Goal: Task Accomplishment & Management: Manage account settings

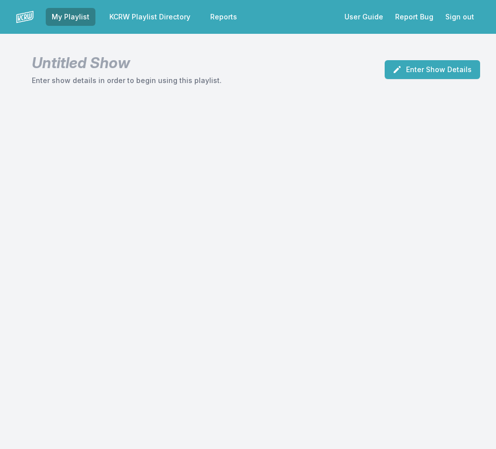
click at [74, 17] on link "My Playlist" at bounding box center [71, 17] width 50 height 18
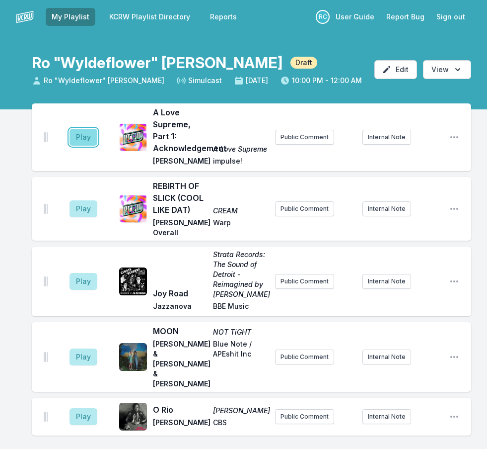
click at [87, 145] on button "Play" at bounding box center [84, 137] width 28 height 17
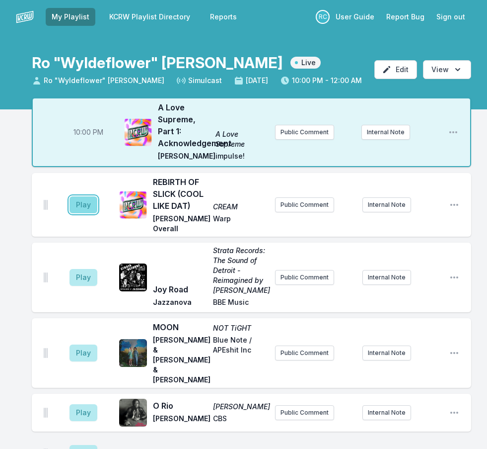
click at [89, 205] on button "Play" at bounding box center [84, 204] width 28 height 17
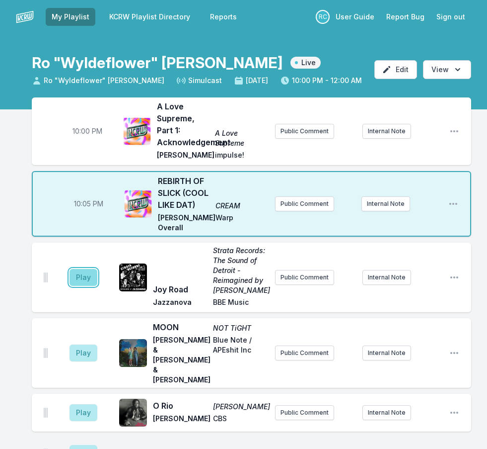
click at [84, 274] on button "Play" at bounding box center [84, 277] width 28 height 17
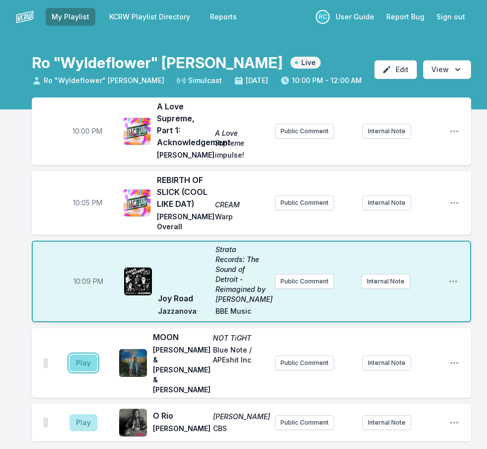
click at [84, 354] on button "Play" at bounding box center [84, 362] width 28 height 17
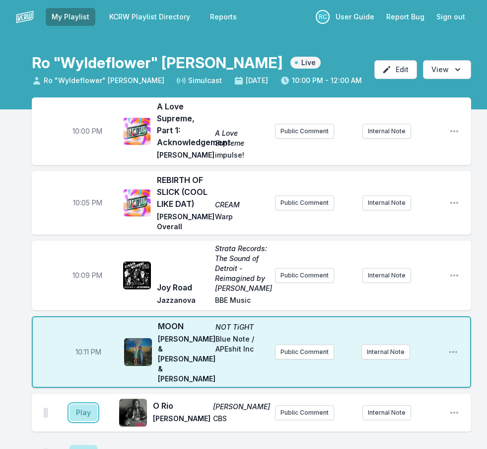
drag, startPoint x: 83, startPoint y: 389, endPoint x: 15, endPoint y: 422, distance: 76.0
click at [83, 404] on button "Play" at bounding box center [84, 412] width 28 height 17
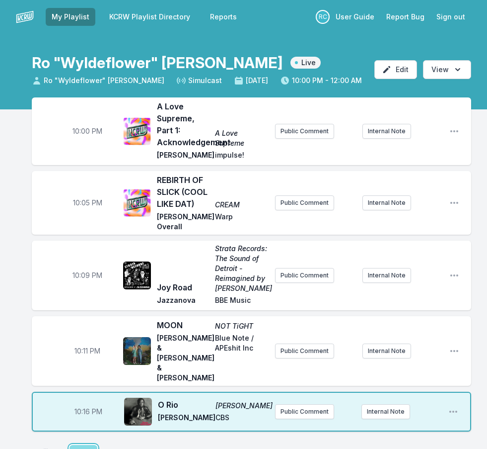
click at [77, 445] on button "Play" at bounding box center [84, 453] width 28 height 17
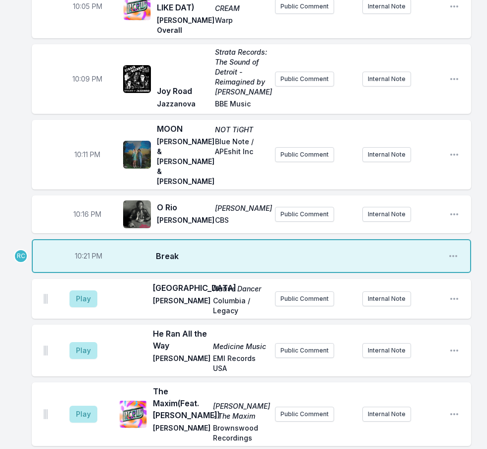
scroll to position [248, 0]
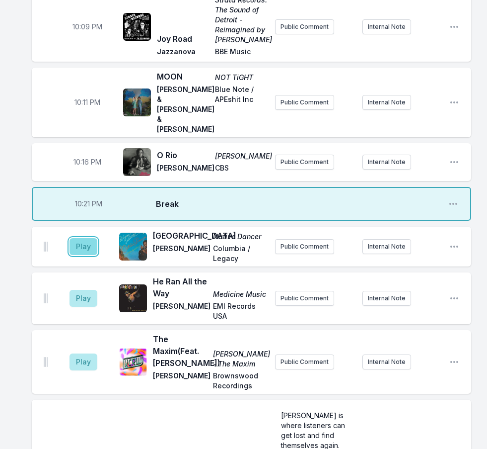
click at [82, 238] on button "Play" at bounding box center [84, 246] width 28 height 17
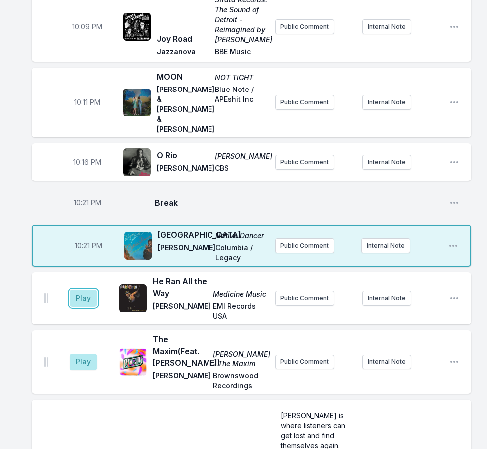
drag, startPoint x: 82, startPoint y: 296, endPoint x: 81, endPoint y: 304, distance: 8.1
click at [83, 297] on button "Play" at bounding box center [84, 298] width 28 height 17
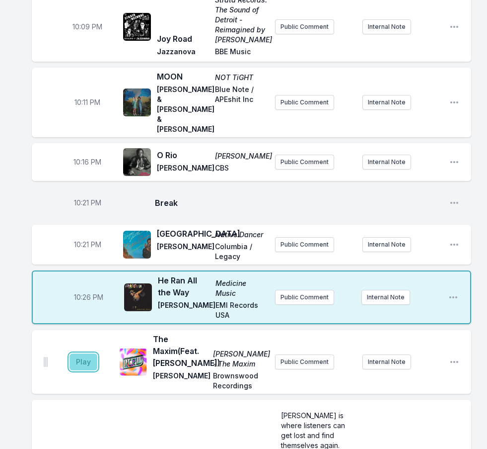
click at [87, 353] on button "Play" at bounding box center [84, 361] width 28 height 17
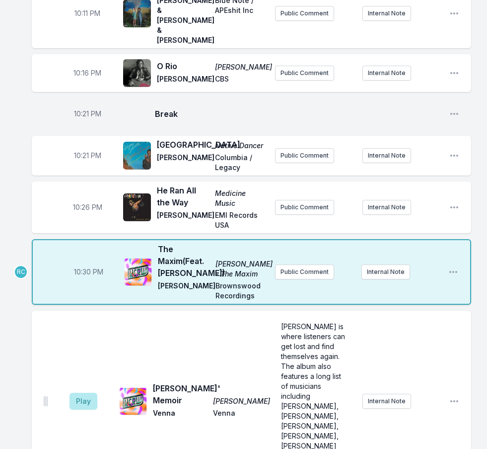
scroll to position [497, 0]
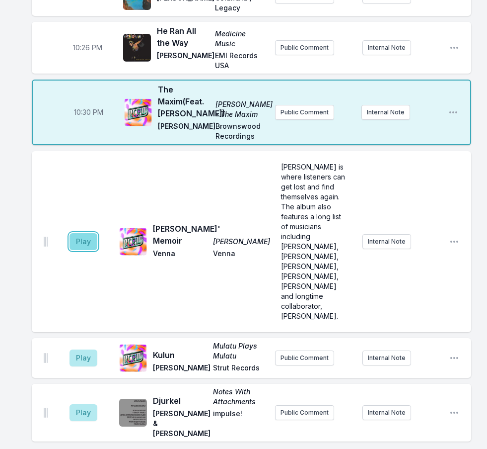
click at [96, 241] on button "Play" at bounding box center [84, 241] width 28 height 17
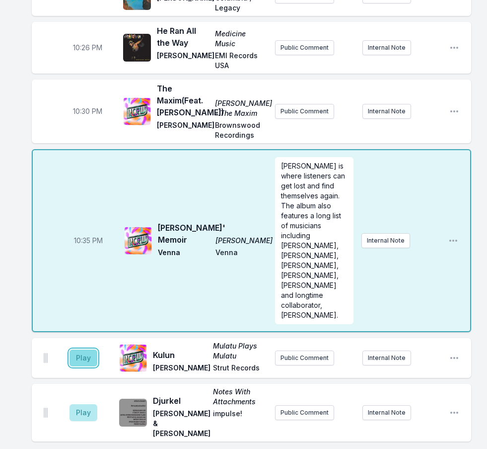
click at [82, 349] on button "Play" at bounding box center [84, 357] width 28 height 17
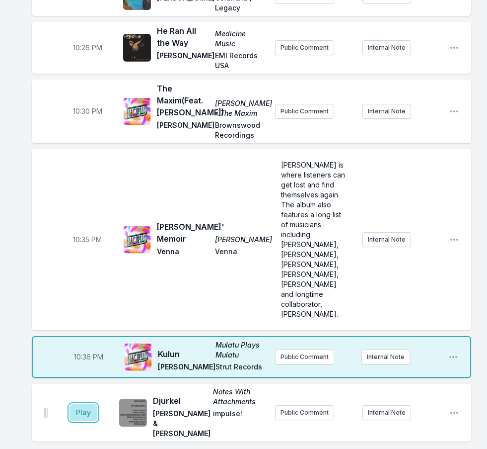
drag, startPoint x: 79, startPoint y: 403, endPoint x: 99, endPoint y: 392, distance: 22.7
click at [80, 404] on button "Play" at bounding box center [84, 412] width 28 height 17
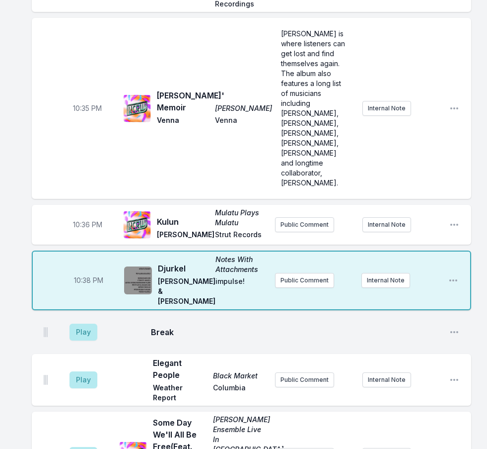
scroll to position [646, 0]
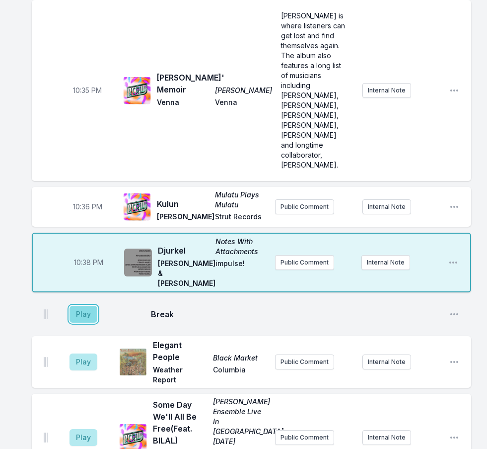
drag, startPoint x: 77, startPoint y: 298, endPoint x: 89, endPoint y: 290, distance: 14.3
click at [77, 306] on button "Play" at bounding box center [84, 314] width 28 height 17
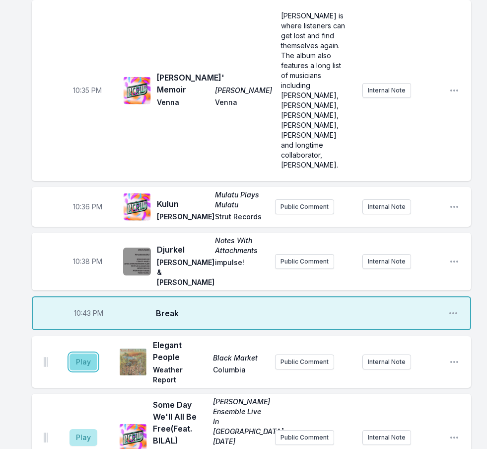
click at [89, 353] on button "Play" at bounding box center [84, 361] width 28 height 17
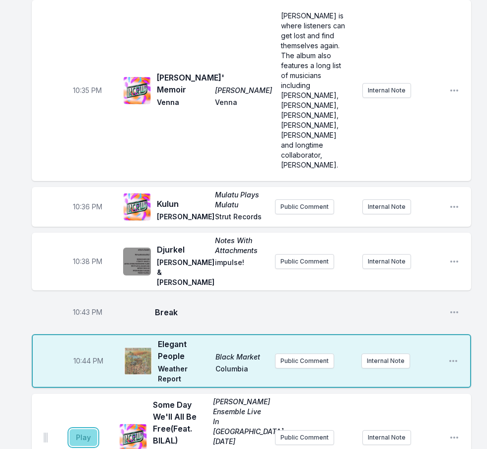
click at [89, 429] on button "Play" at bounding box center [84, 437] width 28 height 17
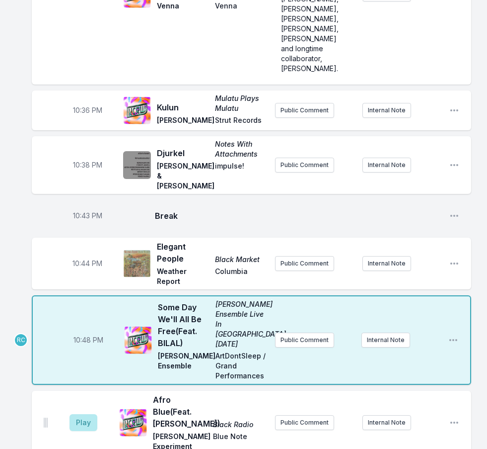
scroll to position [845, 0]
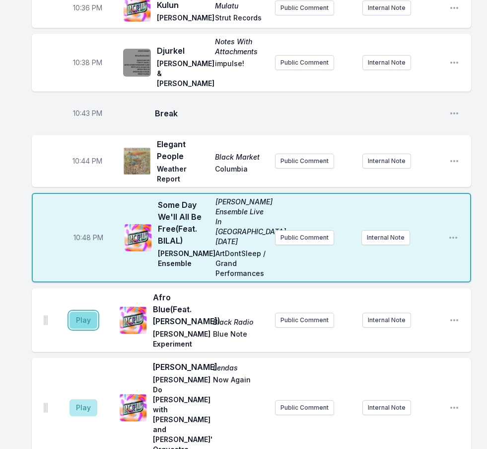
drag, startPoint x: 86, startPoint y: 324, endPoint x: 93, endPoint y: 327, distance: 7.6
click at [86, 324] on button "Play" at bounding box center [84, 319] width 28 height 17
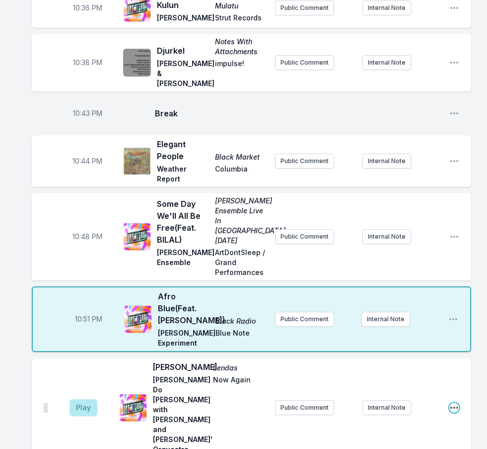
click at [457, 409] on icon "Open playlist item options" at bounding box center [455, 407] width 10 height 10
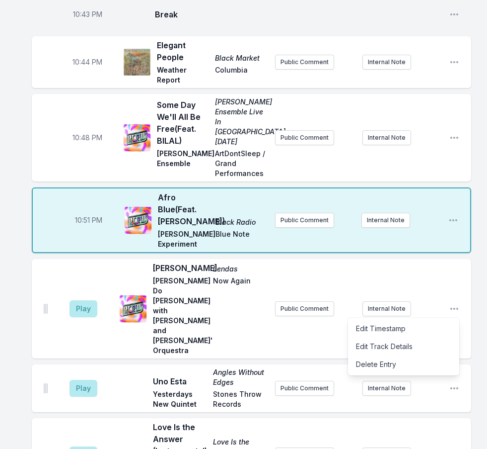
scroll to position [944, 0]
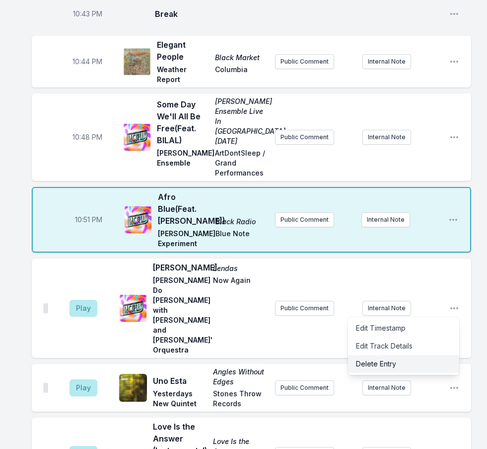
click at [382, 366] on button "Delete Entry" at bounding box center [403, 364] width 111 height 18
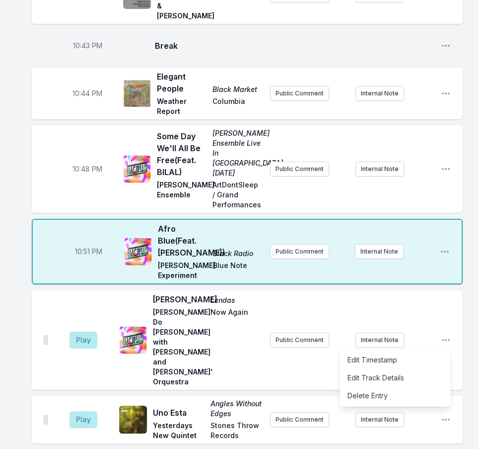
scroll to position [914, 0]
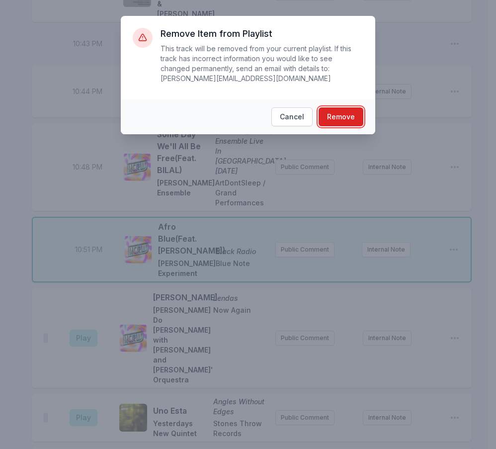
drag, startPoint x: 347, startPoint y: 105, endPoint x: 355, endPoint y: 284, distance: 179.0
click at [347, 107] on button "Remove" at bounding box center [340, 116] width 45 height 19
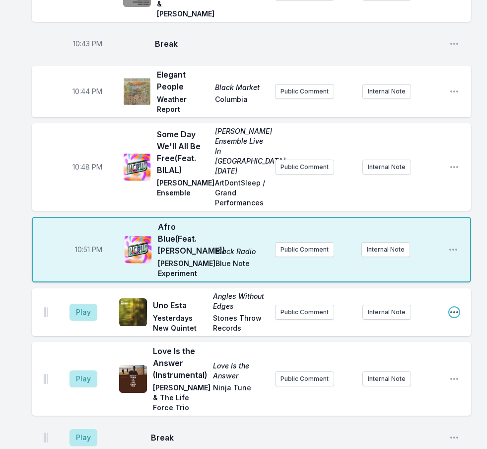
click at [454, 317] on icon "Open playlist item options" at bounding box center [455, 312] width 10 height 10
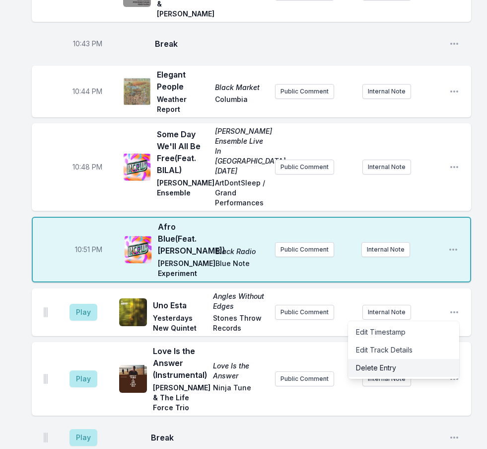
click at [393, 377] on button "Delete Entry" at bounding box center [403, 368] width 111 height 18
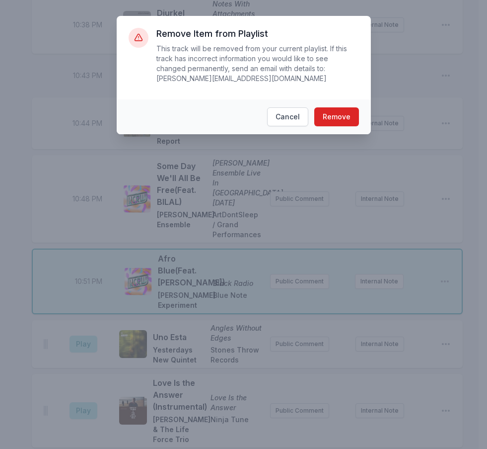
scroll to position [884, 0]
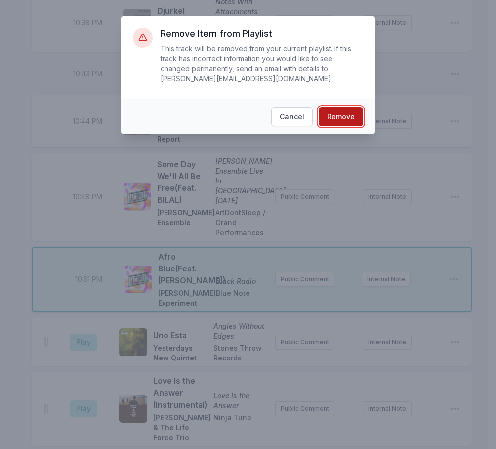
click at [346, 107] on button "Remove" at bounding box center [340, 116] width 45 height 19
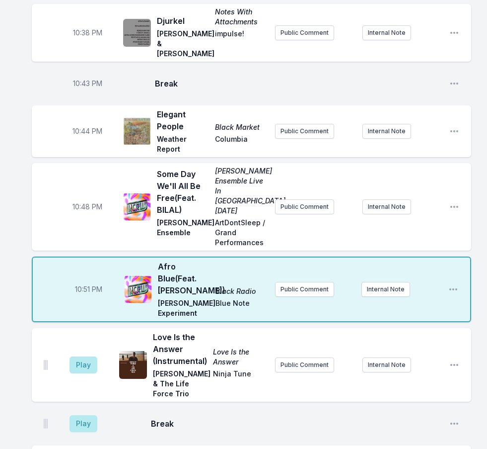
scroll to position [984, 0]
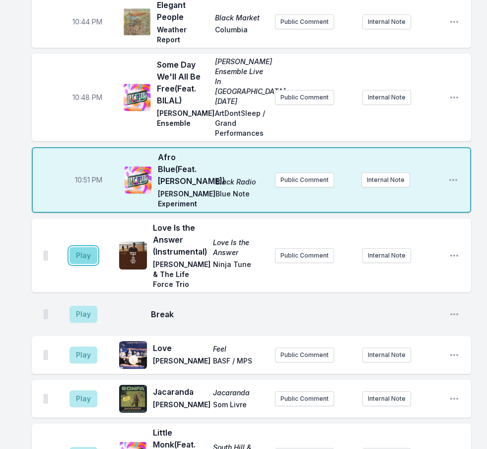
click at [79, 264] on button "Play" at bounding box center [84, 255] width 28 height 17
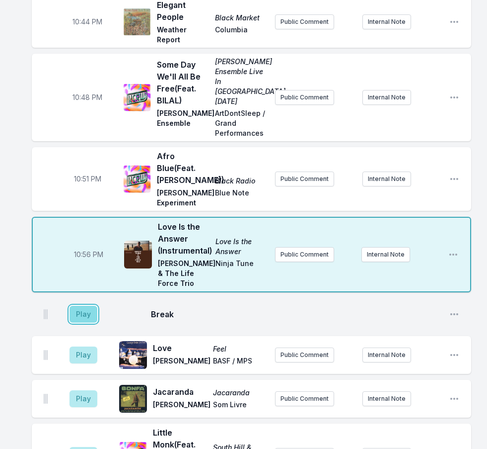
click at [84, 322] on button "Play" at bounding box center [84, 314] width 28 height 17
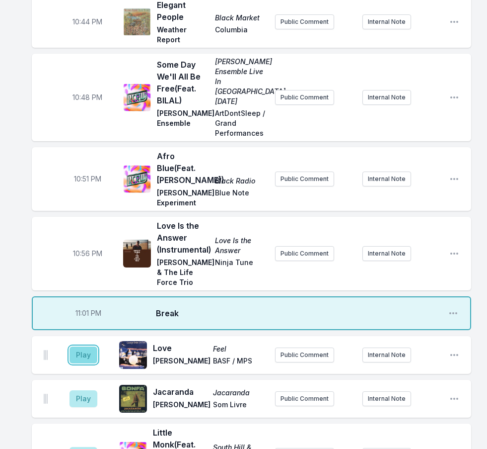
click at [84, 363] on button "Play" at bounding box center [84, 354] width 28 height 17
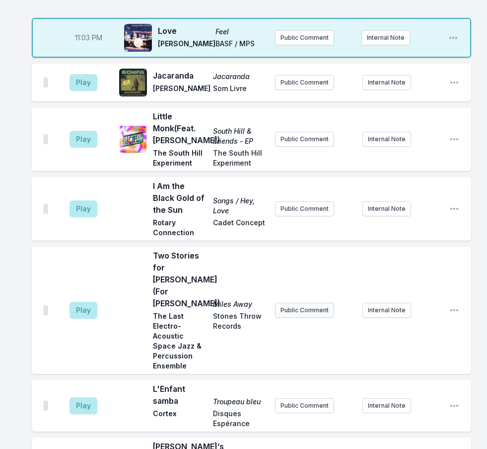
scroll to position [1282, 0]
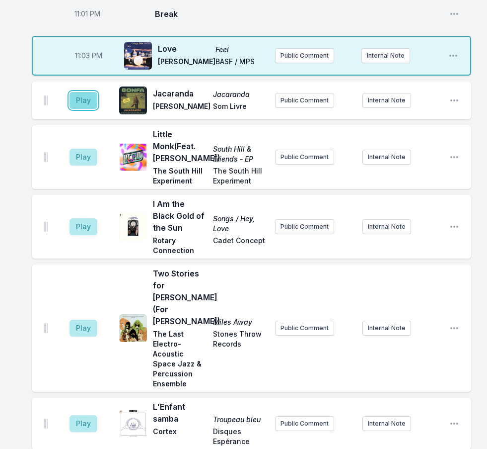
click at [80, 108] on button "Play" at bounding box center [84, 100] width 28 height 17
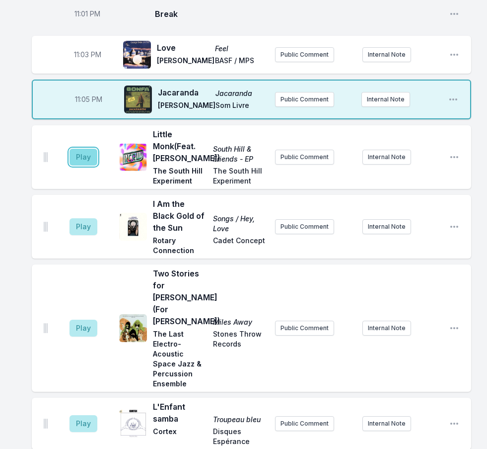
click at [83, 165] on button "Play" at bounding box center [84, 157] width 28 height 17
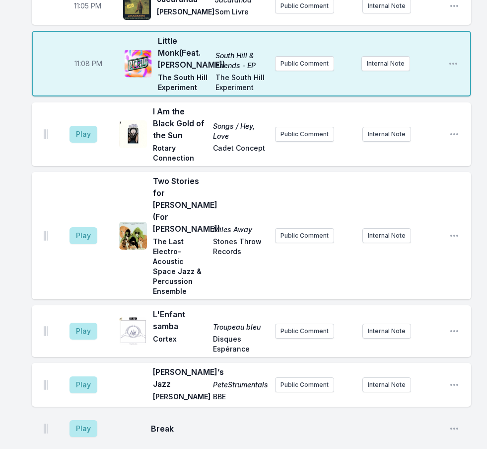
scroll to position [1429, 0]
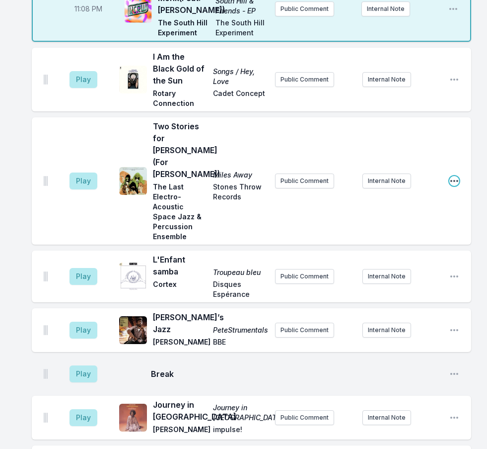
click at [452, 186] on icon "Open playlist item options" at bounding box center [455, 181] width 10 height 10
click at [385, 245] on button "Delete Entry" at bounding box center [403, 237] width 111 height 18
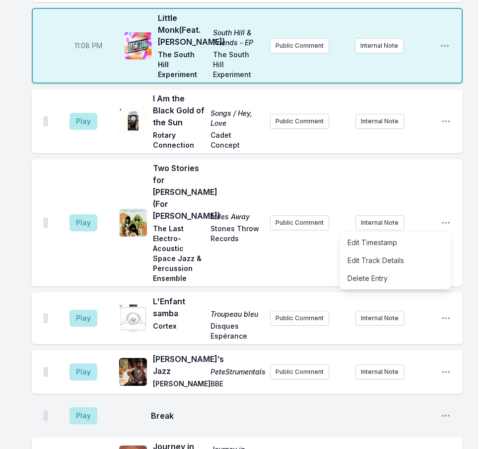
scroll to position [1373, 0]
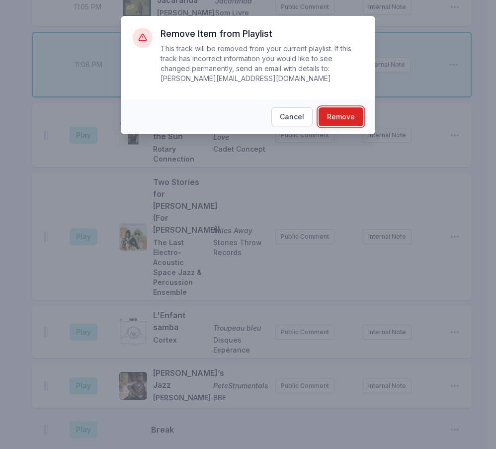
drag, startPoint x: 335, startPoint y: 105, endPoint x: 383, endPoint y: 149, distance: 64.3
click at [335, 107] on button "Remove" at bounding box center [340, 116] width 45 height 19
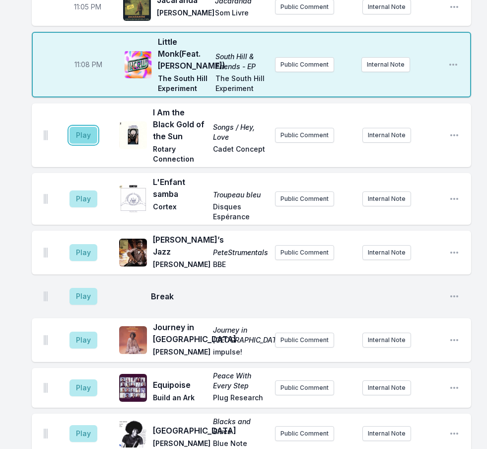
drag, startPoint x: 85, startPoint y: 164, endPoint x: 81, endPoint y: 161, distance: 5.4
click at [86, 144] on button "Play" at bounding box center [84, 135] width 28 height 17
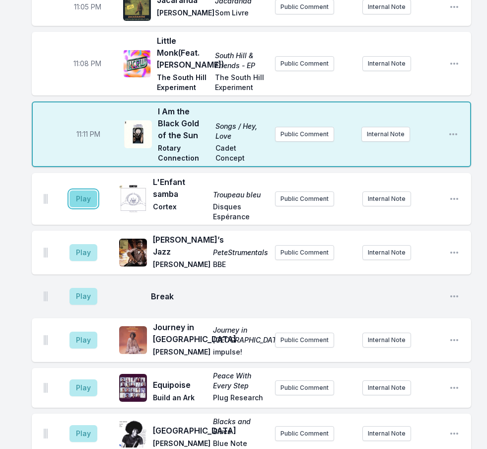
click at [82, 207] on button "Play" at bounding box center [84, 198] width 28 height 17
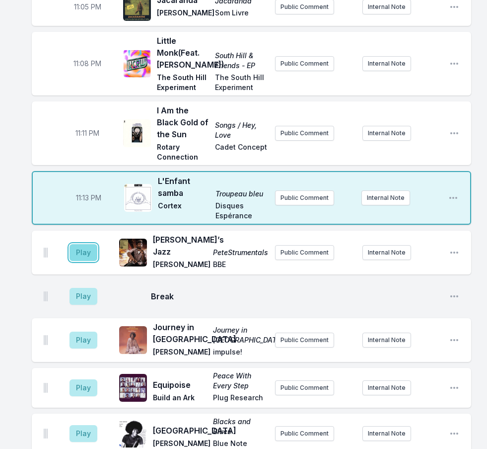
click at [80, 261] on button "Play" at bounding box center [84, 252] width 28 height 17
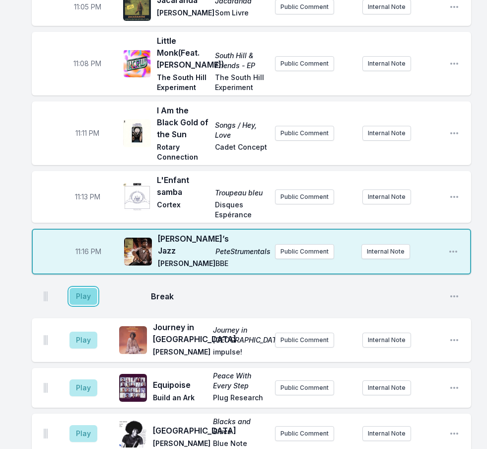
drag, startPoint x: 85, startPoint y: 313, endPoint x: 81, endPoint y: 309, distance: 5.7
click at [85, 305] on button "Play" at bounding box center [84, 296] width 28 height 17
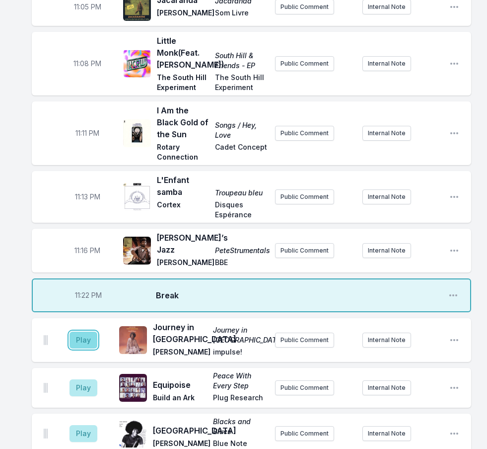
click at [85, 348] on button "Play" at bounding box center [84, 339] width 28 height 17
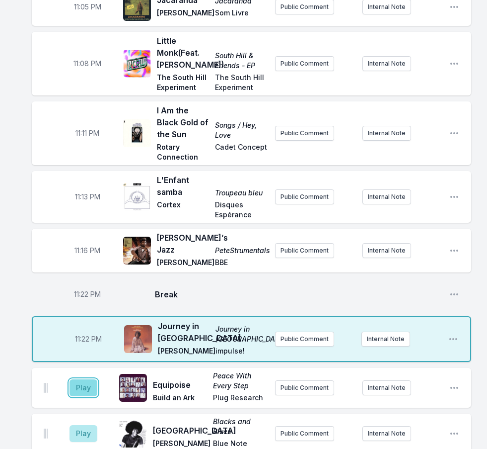
click at [81, 396] on button "Play" at bounding box center [84, 387] width 28 height 17
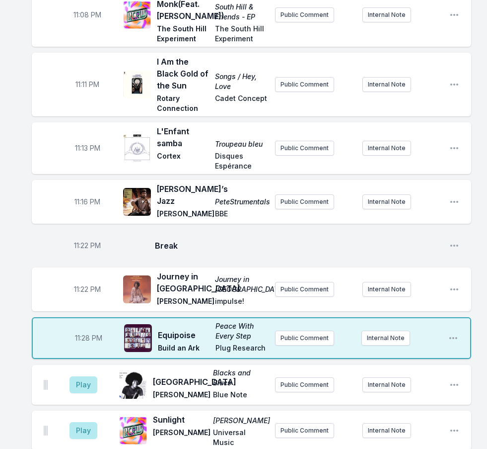
scroll to position [1472, 0]
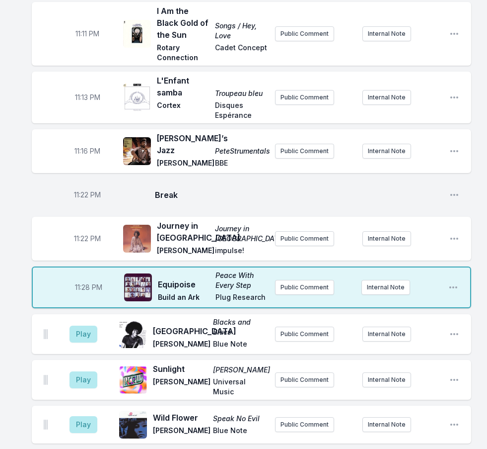
click at [80, 346] on aside "Play" at bounding box center [84, 334] width 56 height 32
click at [86, 342] on button "Play" at bounding box center [84, 333] width 28 height 17
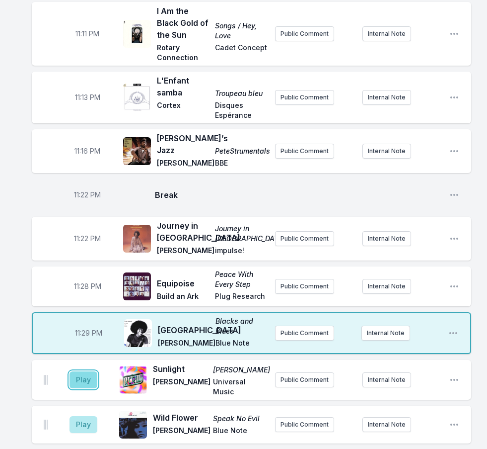
click at [79, 388] on button "Play" at bounding box center [84, 379] width 28 height 17
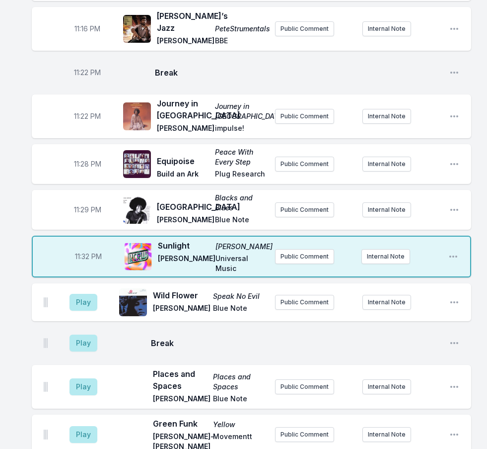
scroll to position [1671, 0]
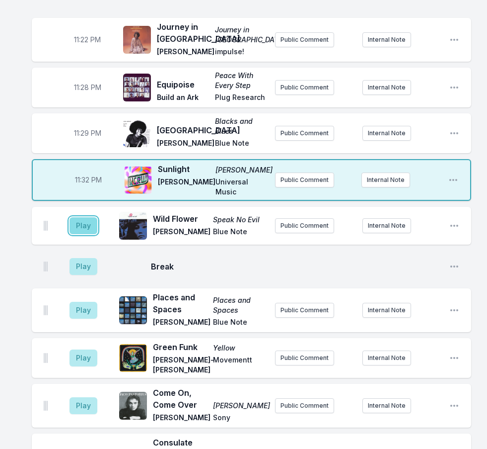
drag, startPoint x: 87, startPoint y: 257, endPoint x: 93, endPoint y: 252, distance: 7.4
click at [87, 234] on button "Play" at bounding box center [84, 225] width 28 height 17
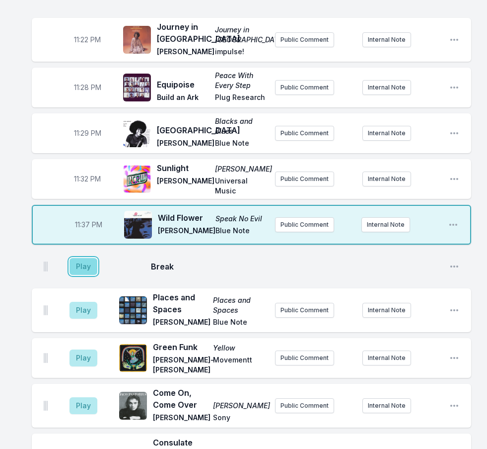
click at [88, 275] on button "Play" at bounding box center [84, 266] width 28 height 17
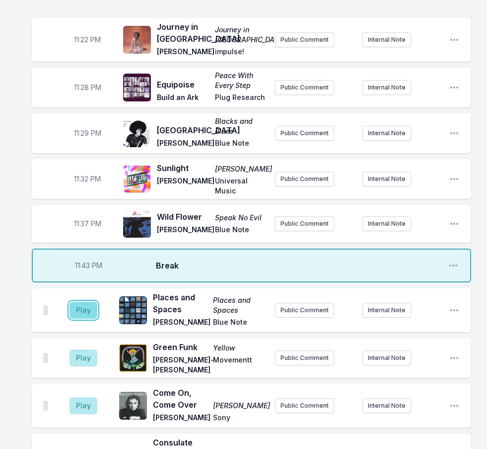
click at [78, 318] on button "Play" at bounding box center [84, 310] width 28 height 17
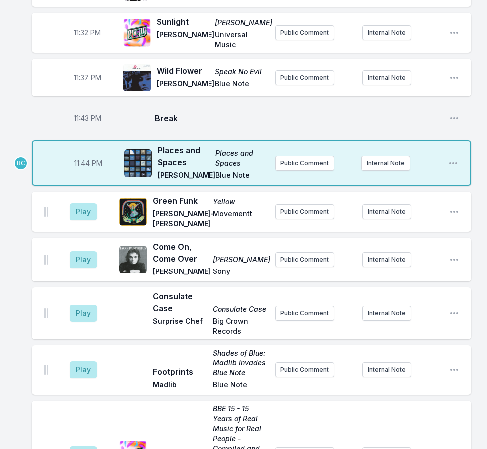
scroll to position [1820, 0]
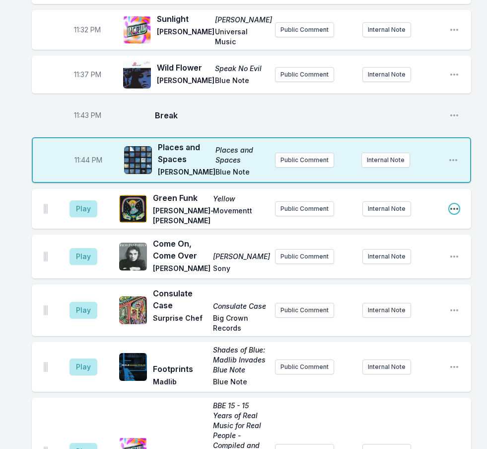
click at [456, 214] on icon "Open playlist item options" at bounding box center [455, 209] width 10 height 10
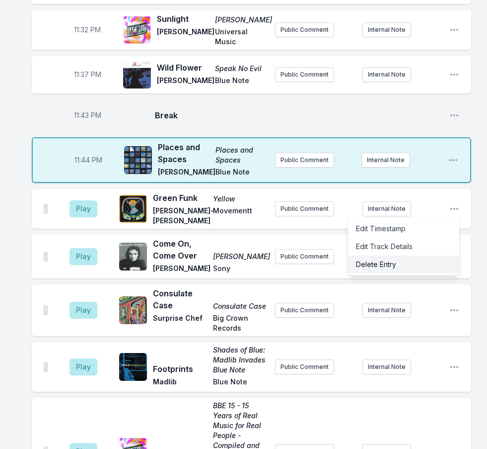
click at [407, 273] on button "Delete Entry" at bounding box center [403, 264] width 111 height 18
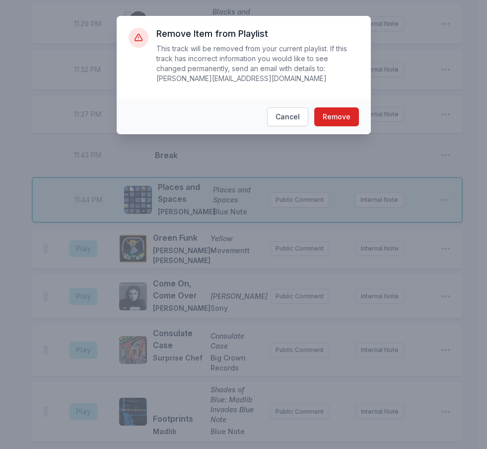
scroll to position [1759, 0]
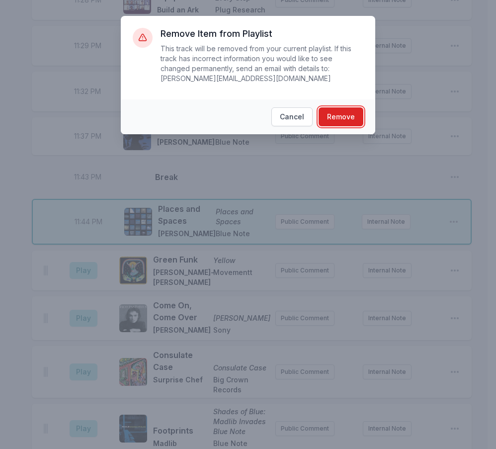
drag, startPoint x: 337, startPoint y: 106, endPoint x: 321, endPoint y: 174, distance: 69.3
click at [336, 107] on button "Remove" at bounding box center [340, 116] width 45 height 19
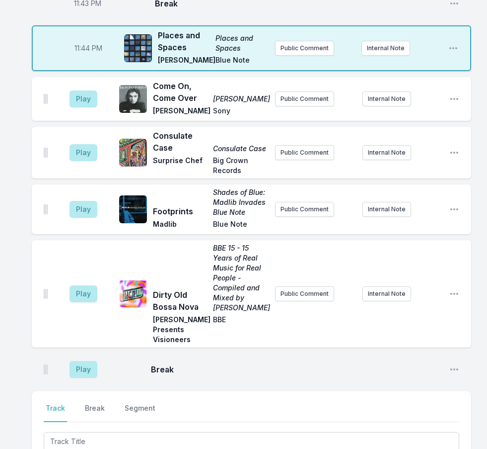
scroll to position [1908, 0]
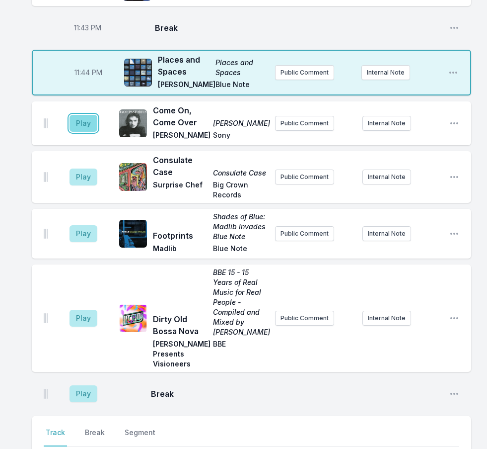
click at [81, 132] on button "Play" at bounding box center [84, 123] width 28 height 17
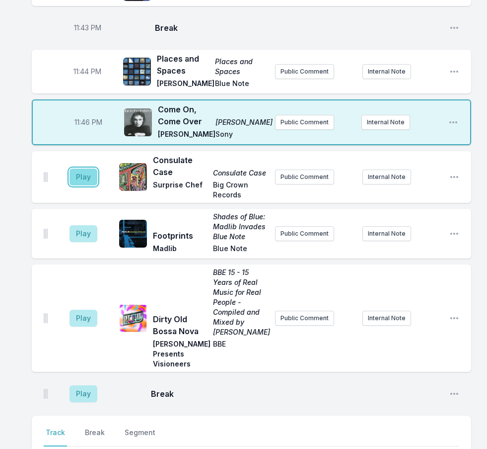
drag, startPoint x: 89, startPoint y: 225, endPoint x: 85, endPoint y: 216, distance: 9.1
click at [87, 185] on button "Play" at bounding box center [84, 176] width 28 height 17
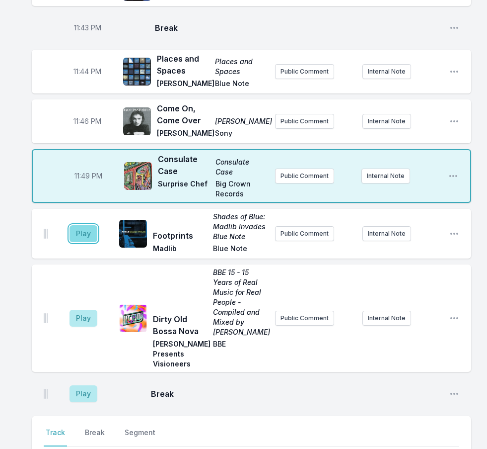
click at [81, 242] on button "Play" at bounding box center [84, 233] width 28 height 17
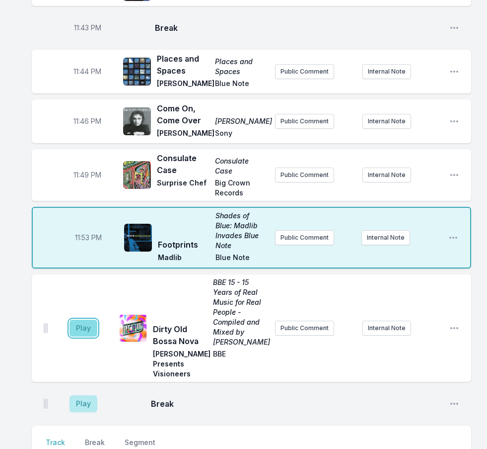
drag, startPoint x: 82, startPoint y: 365, endPoint x: 96, endPoint y: 367, distance: 13.6
click at [82, 336] on button "Play" at bounding box center [84, 327] width 28 height 17
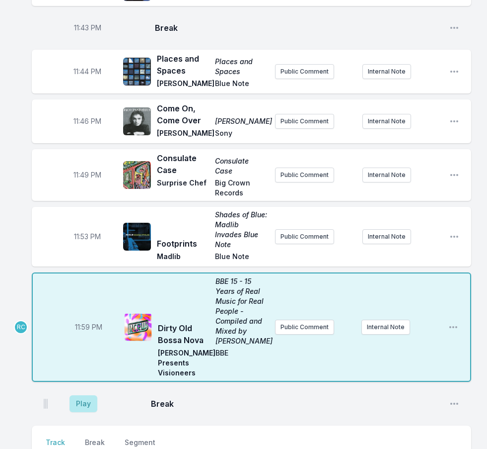
click at [84, 332] on span "11:59 PM" at bounding box center [88, 327] width 27 height 10
click at [79, 336] on input "23:59" at bounding box center [89, 326] width 56 height 19
type input "23:57"
